Goal: Task Accomplishment & Management: Use online tool/utility

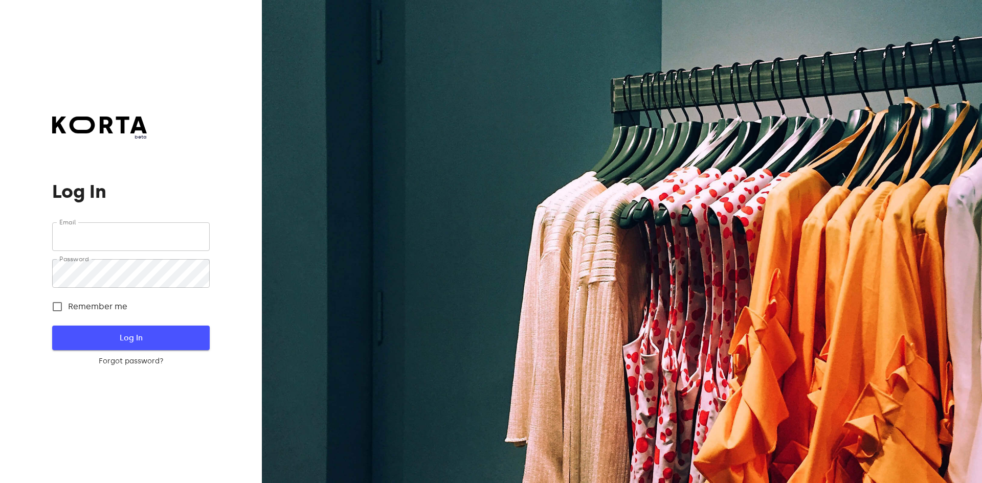
type input "[EMAIL_ADDRESS][DOMAIN_NAME]"
click at [161, 342] on span "Log In" at bounding box center [131, 338] width 124 height 13
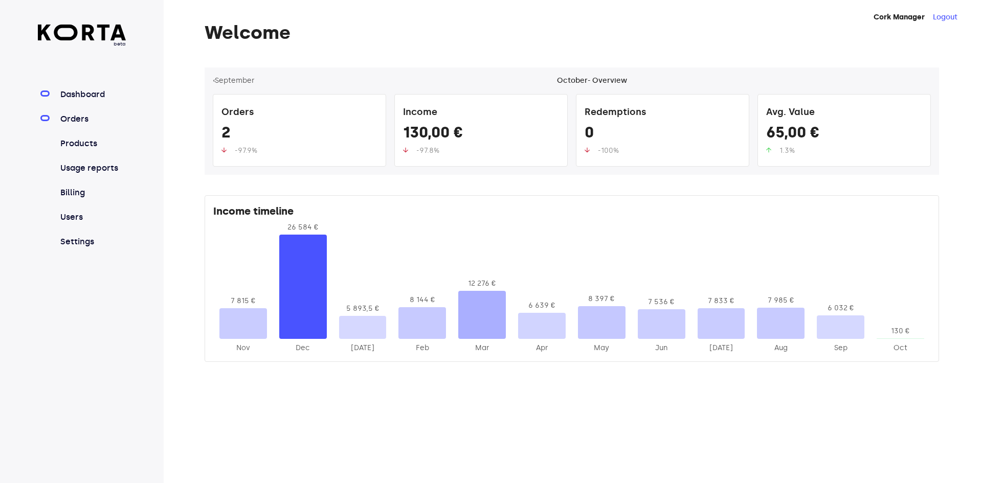
click at [82, 119] on link "Orders" at bounding box center [92, 119] width 68 height 12
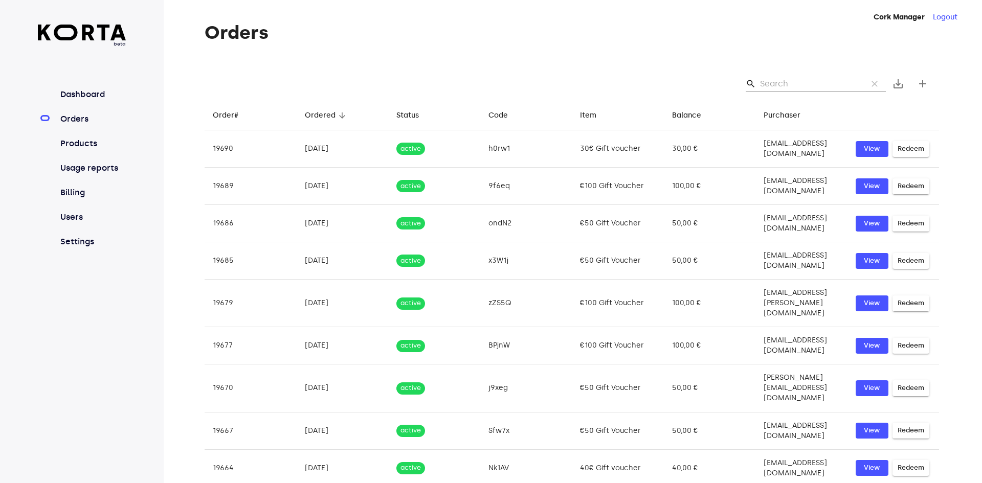
click at [788, 99] on div "search clear save_alt add" at bounding box center [572, 84] width 735 height 33
click at [789, 91] on input "Search" at bounding box center [809, 84] width 99 height 16
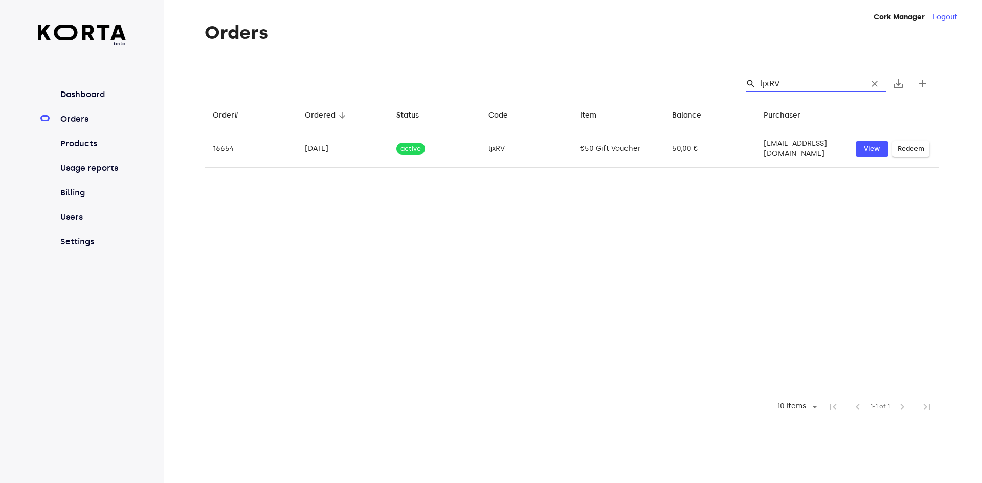
click at [791, 87] on input "ljxRV" at bounding box center [809, 84] width 99 height 16
type input "ljxRV"
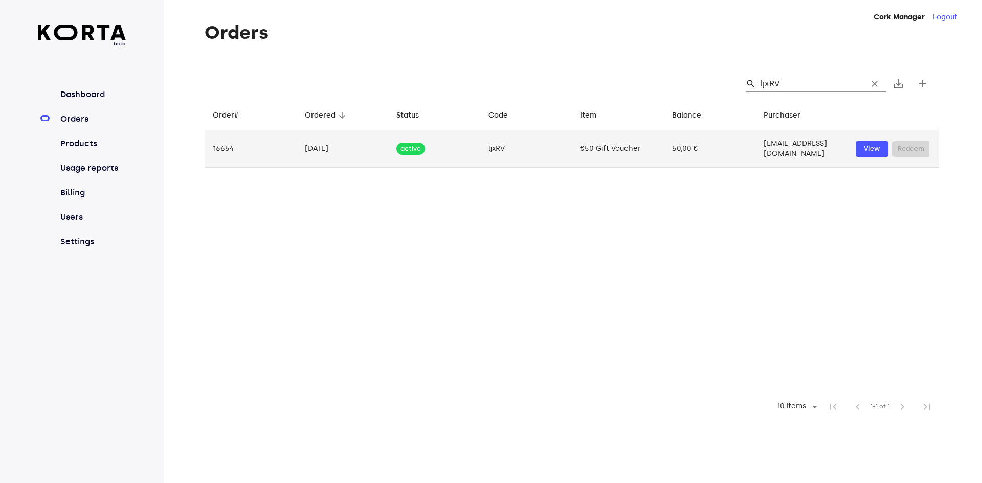
click at [722, 156] on td "50,00 €" at bounding box center [710, 148] width 92 height 37
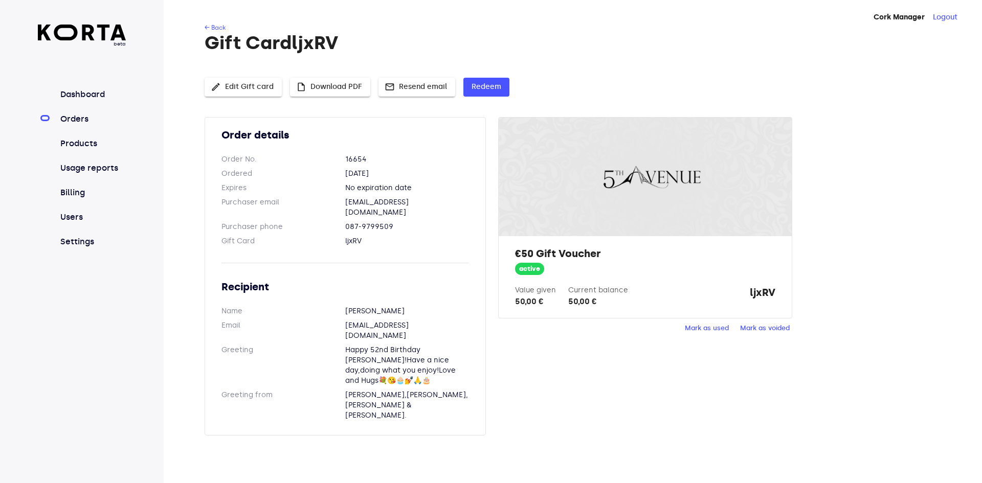
click at [493, 99] on div "edit Edit Gift card insert_drive_file Download PDF mail Resend email Redeem" at bounding box center [572, 89] width 735 height 23
click at [494, 88] on span "Redeem" at bounding box center [487, 87] width 30 height 13
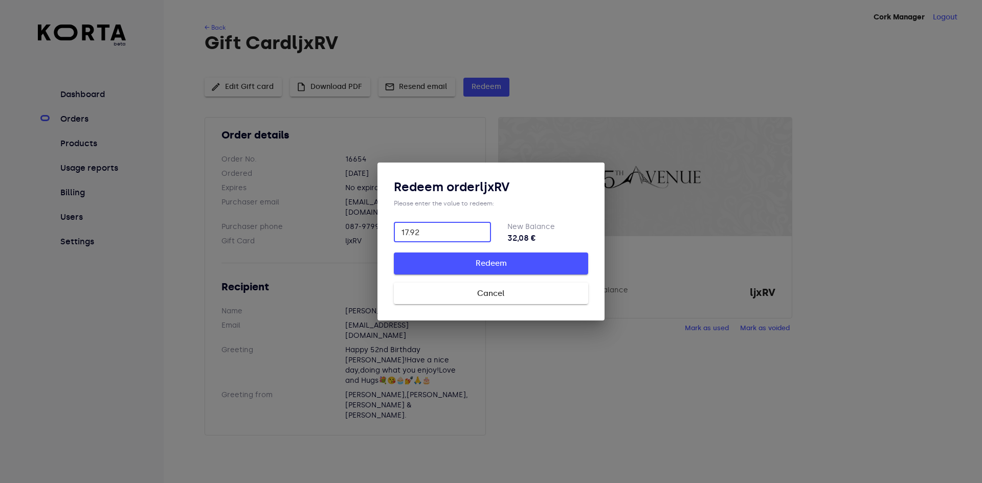
type input "17.92"
click at [504, 270] on span "Redeem" at bounding box center [491, 263] width 162 height 13
